Goal: Task Accomplishment & Management: Use online tool/utility

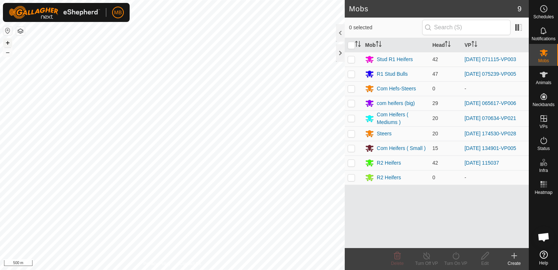
click at [9, 42] on button "+" at bounding box center [7, 42] width 9 height 9
click at [22, 34] on div "Privacy Policy Contact Us WP 12 Type: trough Capacity: 100L Water Level: 100% D…" at bounding box center [172, 135] width 345 height 270
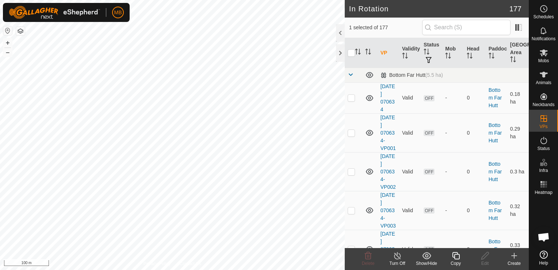
click at [455, 259] on icon at bounding box center [455, 255] width 7 height 7
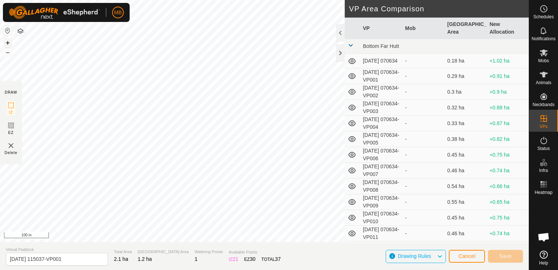
click at [4, 43] on button "+" at bounding box center [7, 42] width 9 height 9
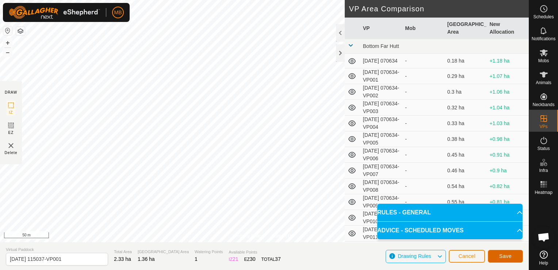
click at [494, 256] on button "Save" at bounding box center [505, 256] width 35 height 13
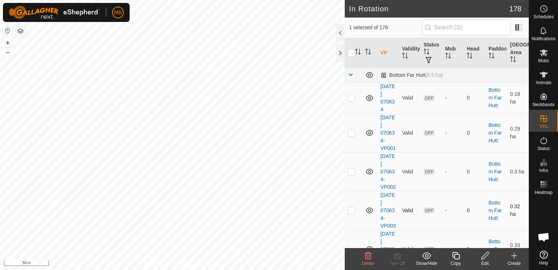
checkbox input "true"
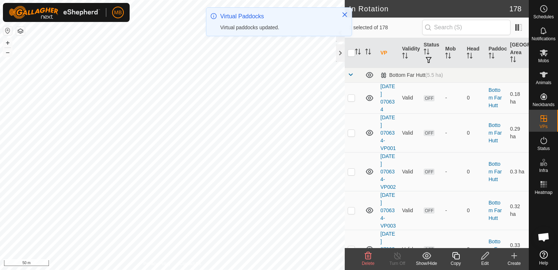
click at [456, 259] on icon at bounding box center [456, 255] width 9 height 9
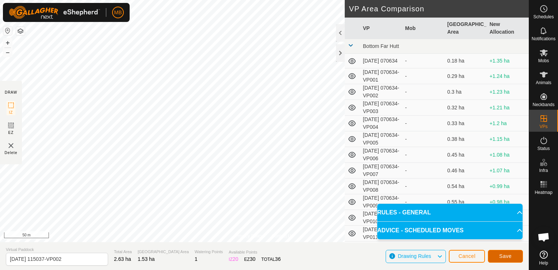
click at [517, 262] on button "Save" at bounding box center [505, 256] width 35 height 13
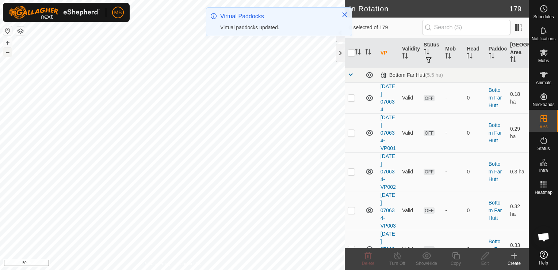
click at [11, 55] on button "–" at bounding box center [7, 52] width 9 height 9
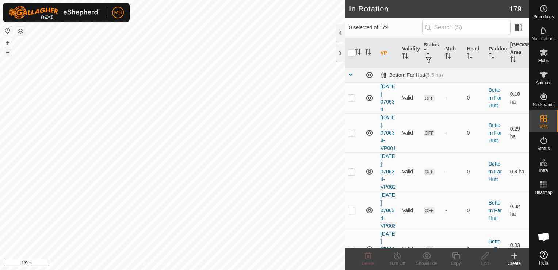
click at [11, 55] on button "–" at bounding box center [7, 52] width 9 height 9
click at [113, 269] on html "MB Schedules Notifications Mobs Animals Neckbands VPs Status Infra Heatmap Help…" at bounding box center [279, 135] width 558 height 270
click at [6, 40] on button "+" at bounding box center [7, 42] width 9 height 9
checkbox input "true"
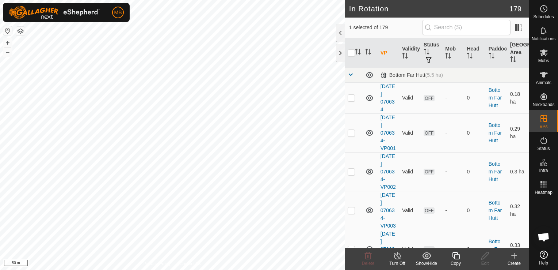
click at [453, 258] on icon at bounding box center [456, 255] width 9 height 9
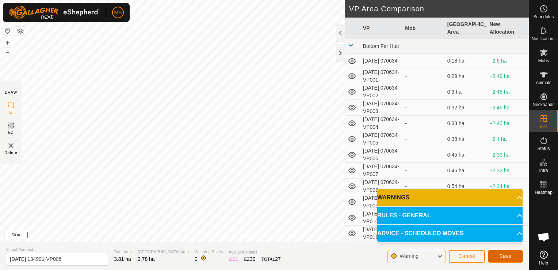
click at [507, 258] on span "Save" at bounding box center [505, 256] width 12 height 6
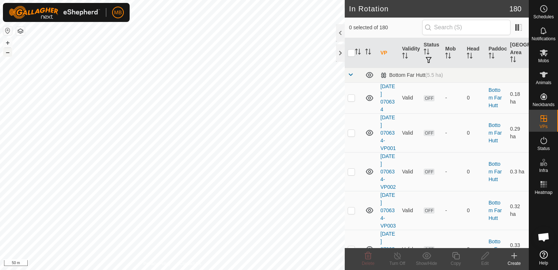
click at [9, 54] on button "–" at bounding box center [7, 52] width 9 height 9
